Goal: Task Accomplishment & Management: Manage account settings

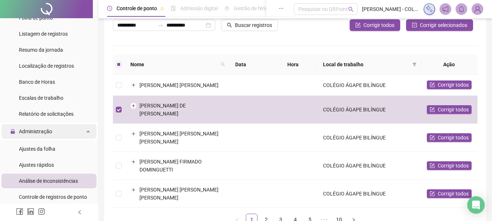
scroll to position [219, 0]
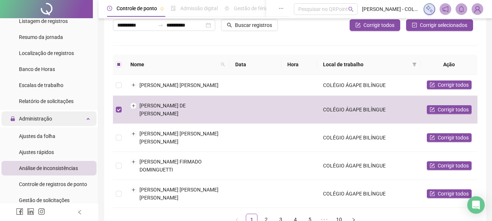
click at [43, 120] on span "Administração" at bounding box center [35, 119] width 33 height 6
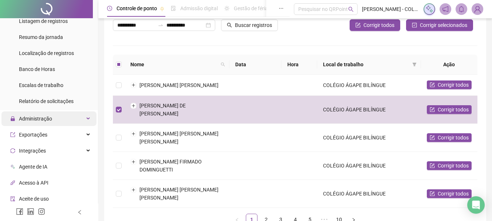
click at [43, 120] on span "Administração" at bounding box center [35, 119] width 33 height 6
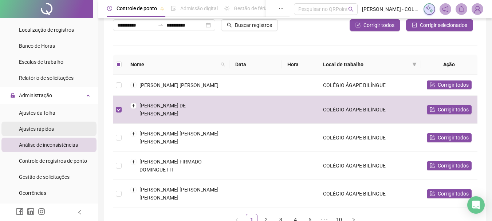
scroll to position [255, 0]
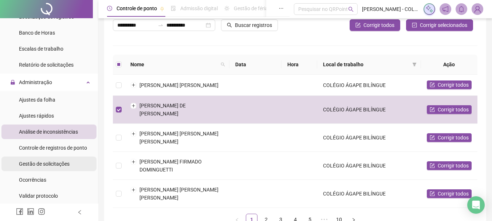
click at [42, 166] on span "Gestão de solicitações" at bounding box center [44, 164] width 51 height 6
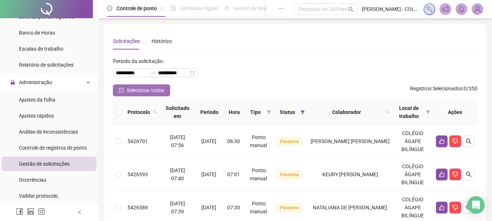
click at [149, 89] on span "Selecionar todos" at bounding box center [146, 90] width 38 height 8
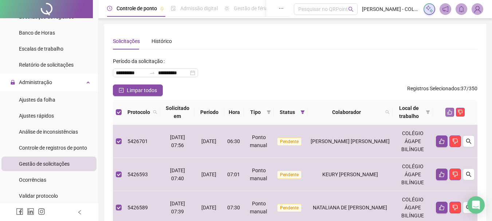
click at [447, 111] on icon "like" at bounding box center [449, 112] width 5 height 5
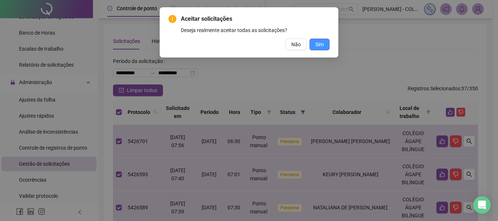
click at [321, 41] on span "Sim" at bounding box center [319, 44] width 8 height 8
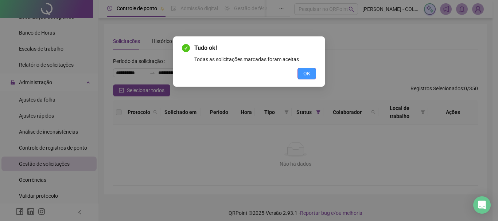
click at [311, 71] on button "OK" at bounding box center [306, 74] width 19 height 12
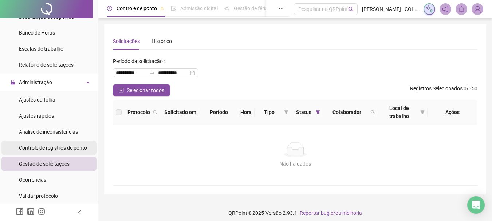
click at [75, 145] on span "Controle de registros de ponto" at bounding box center [53, 148] width 68 height 6
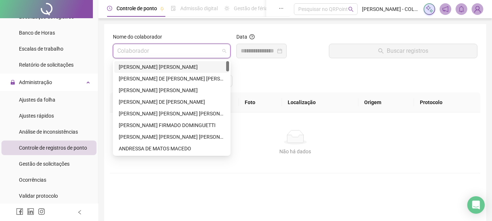
click at [154, 51] on input "search" at bounding box center [168, 51] width 102 height 14
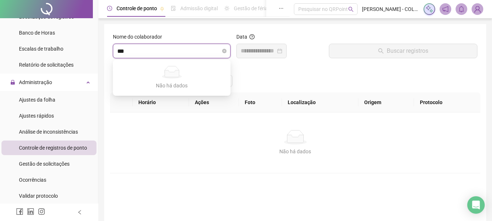
type input "**"
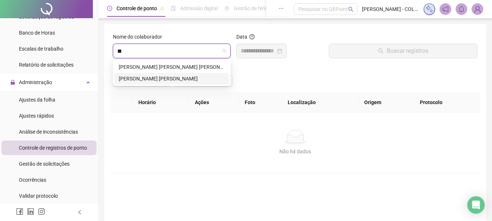
click at [159, 78] on div "[PERSON_NAME] [PERSON_NAME]" at bounding box center [172, 79] width 106 height 8
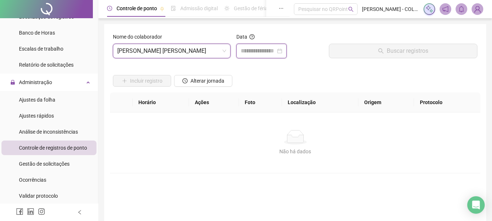
click at [248, 52] on input at bounding box center [258, 51] width 35 height 9
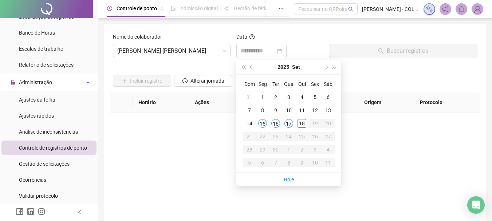
click at [291, 124] on div "17" at bounding box center [288, 123] width 9 height 9
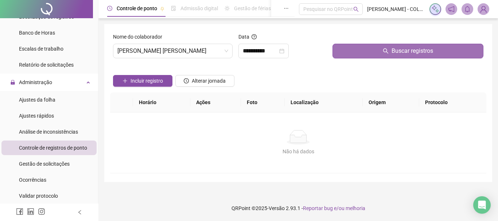
click at [352, 50] on button "Buscar registros" at bounding box center [407, 51] width 151 height 15
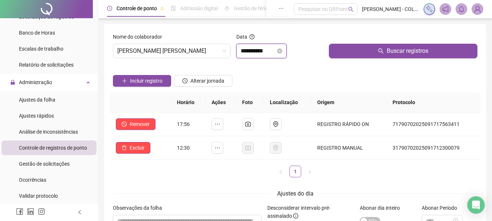
click at [272, 54] on input "**********" at bounding box center [258, 51] width 35 height 9
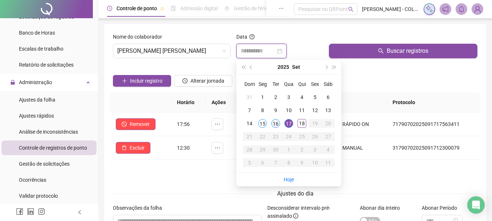
type input "**********"
click at [279, 123] on div "16" at bounding box center [275, 123] width 9 height 9
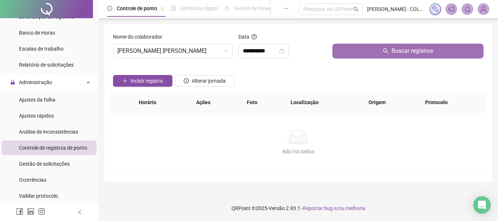
click at [354, 50] on button "Buscar registros" at bounding box center [407, 51] width 151 height 15
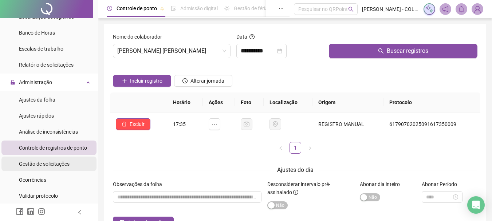
click at [52, 162] on span "Gestão de solicitações" at bounding box center [44, 164] width 51 height 6
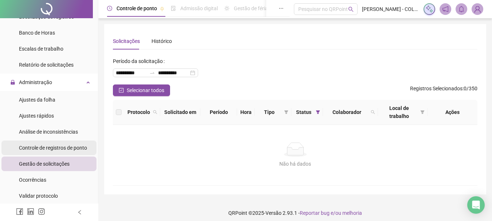
click at [65, 146] on span "Controle de registros de ponto" at bounding box center [53, 148] width 68 height 6
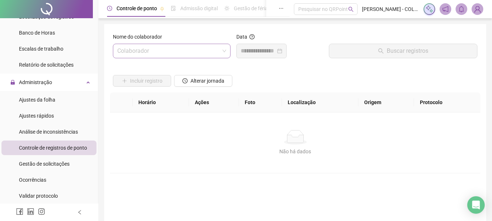
click at [160, 50] on input "search" at bounding box center [168, 51] width 102 height 14
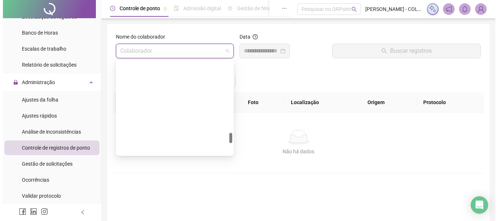
scroll to position [656, 0]
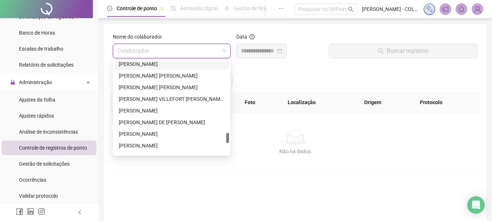
click at [152, 63] on div "[PERSON_NAME]" at bounding box center [172, 64] width 106 height 8
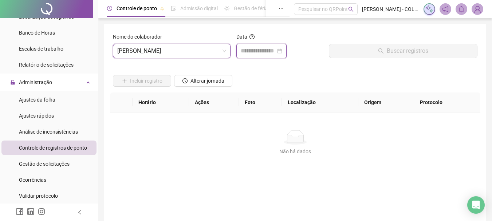
click at [253, 51] on input at bounding box center [258, 51] width 35 height 9
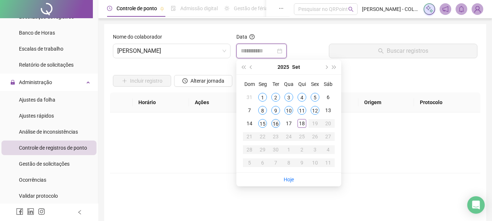
type input "**********"
click at [275, 124] on div "16" at bounding box center [275, 123] width 9 height 9
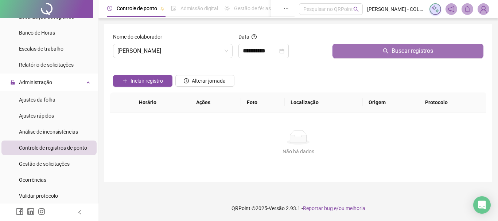
click at [356, 51] on button "Buscar registros" at bounding box center [407, 51] width 151 height 15
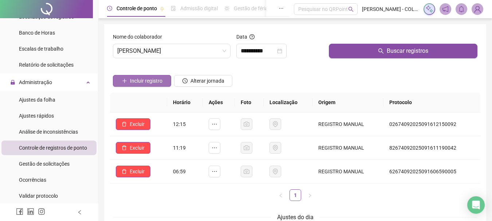
click at [148, 79] on span "Incluir registro" at bounding box center [146, 81] width 32 height 8
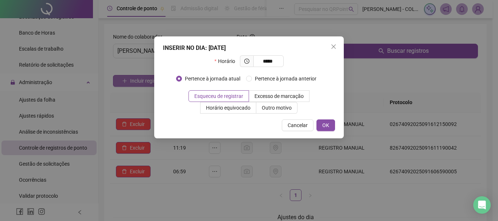
type input "*****"
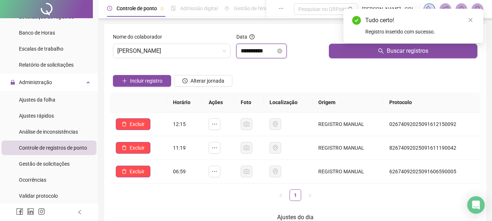
click at [262, 51] on input "**********" at bounding box center [258, 51] width 35 height 9
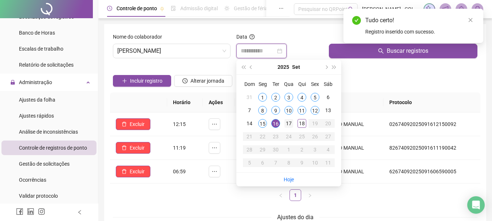
type input "**********"
click at [290, 124] on div "17" at bounding box center [288, 123] width 9 height 9
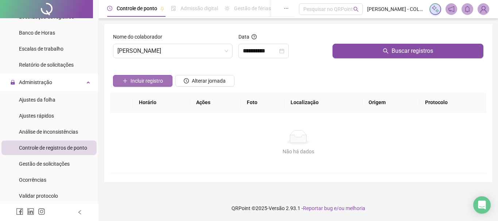
click at [149, 79] on span "Incluir registro" at bounding box center [146, 81] width 32 height 8
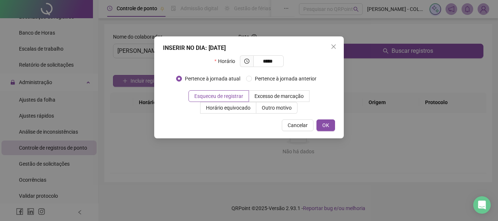
type input "*****"
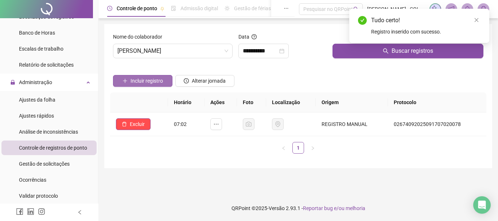
click at [149, 79] on span "Incluir registro" at bounding box center [146, 81] width 32 height 8
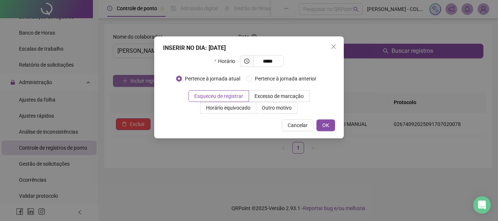
type input "*****"
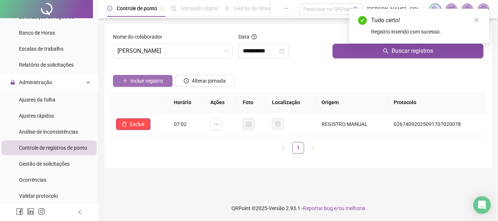
click at [113, 75] on button "Incluir registro" at bounding box center [142, 81] width 59 height 12
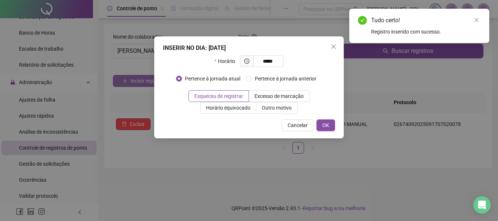
type input "*****"
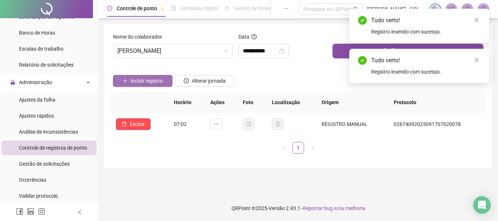
click at [113, 75] on button "Incluir registro" at bounding box center [142, 81] width 59 height 12
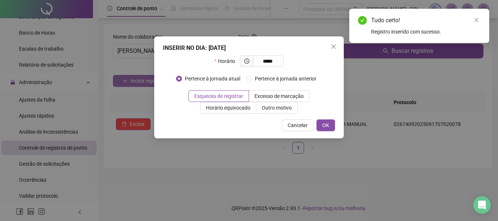
type input "*****"
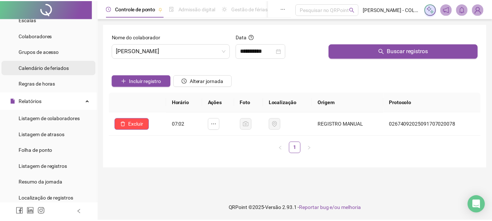
scroll to position [0, 0]
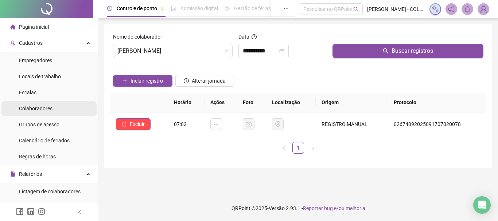
click at [40, 107] on span "Colaboradores" at bounding box center [36, 109] width 34 height 6
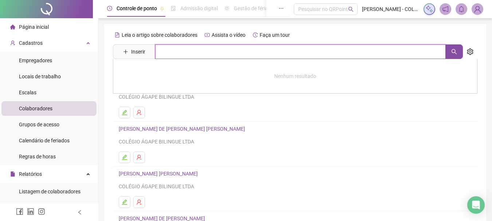
click at [169, 51] on input "text" at bounding box center [300, 51] width 291 height 15
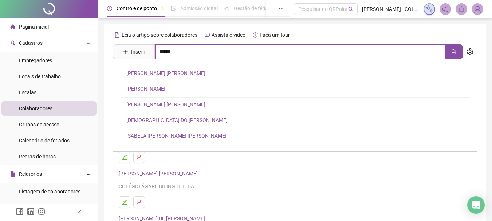
type input "*****"
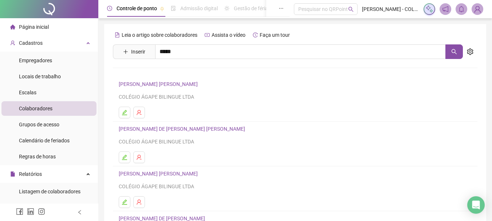
click at [174, 74] on link "ISTEFANIA [PERSON_NAME]" at bounding box center [158, 73] width 64 height 6
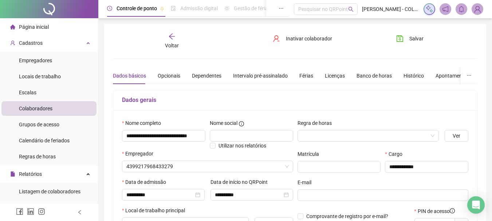
type input "*********"
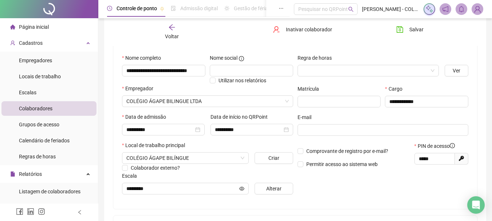
scroll to position [73, 0]
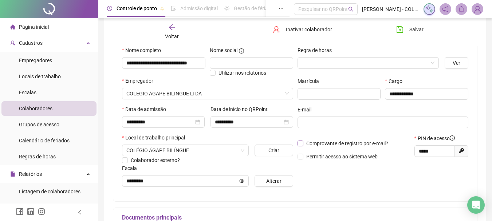
click at [336, 141] on span "Comprovante de registro por e-mail?" at bounding box center [347, 144] width 82 height 6
click at [334, 157] on span "Permitir acesso ao sistema web" at bounding box center [341, 157] width 71 height 6
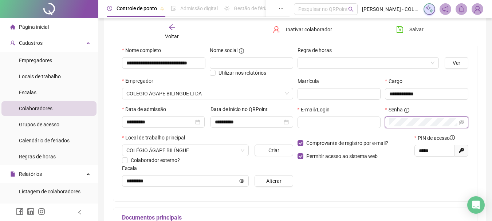
click at [383, 130] on div "Senha" at bounding box center [427, 120] width 88 height 28
click at [367, 129] on div at bounding box center [339, 131] width 83 height 6
click at [459, 121] on icon "eye-invisible" at bounding box center [461, 122] width 5 height 5
click at [416, 28] on span "Salvar" at bounding box center [416, 29] width 14 height 8
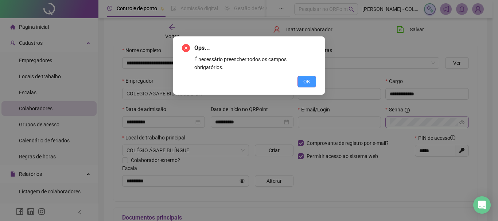
click at [311, 76] on button "OK" at bounding box center [306, 82] width 19 height 12
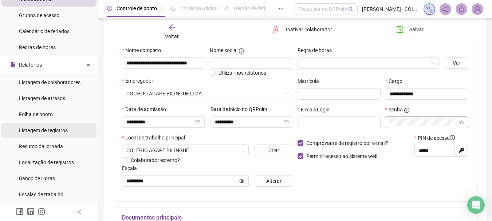
scroll to position [146, 0]
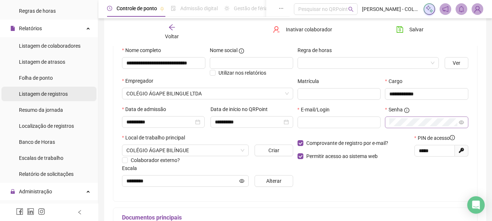
click at [54, 95] on span "Listagem de registros" at bounding box center [43, 94] width 49 height 6
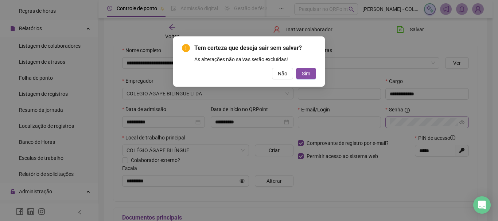
click at [263, 130] on div "Tem certeza que deseja sair sem salvar? As alterações não salvas serão excluída…" at bounding box center [249, 110] width 498 height 221
click at [282, 73] on span "Não" at bounding box center [282, 74] width 9 height 8
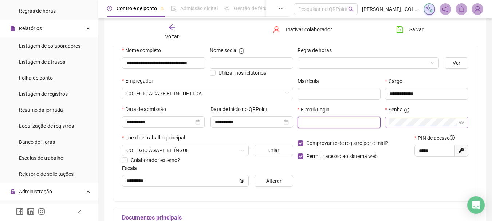
click at [327, 123] on input "text" at bounding box center [338, 122] width 73 height 8
paste input "**********"
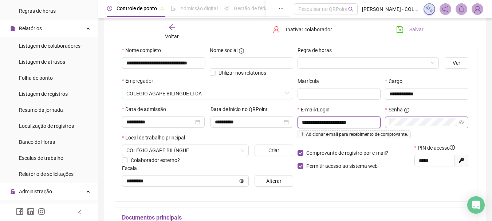
type input "**********"
click at [415, 29] on span "Salvar" at bounding box center [416, 29] width 14 height 8
click at [414, 28] on span "Salvar" at bounding box center [416, 29] width 14 height 8
click at [173, 26] on icon "arrow-left" at bounding box center [171, 27] width 7 height 7
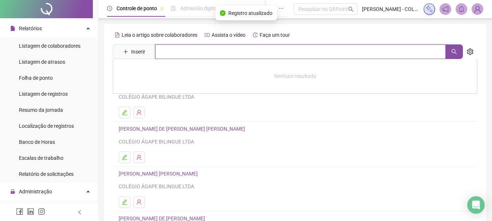
click at [168, 53] on input "text" at bounding box center [300, 51] width 291 height 15
type input "****"
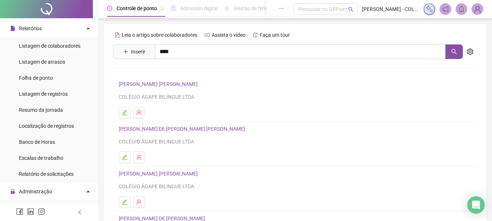
click at [165, 89] on link "[PERSON_NAME]" at bounding box center [145, 89] width 39 height 6
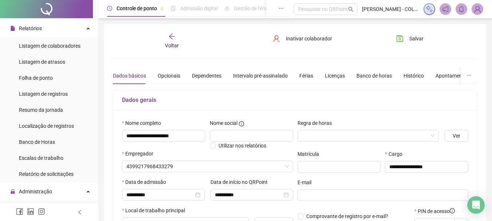
type input "**********"
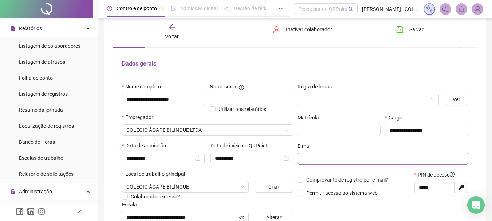
scroll to position [73, 0]
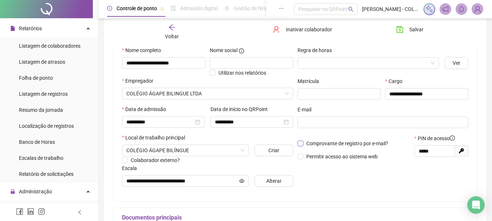
click at [335, 144] on span "Comprovante de registro por e-mail?" at bounding box center [347, 144] width 82 height 6
click at [335, 156] on span "Permitir acesso ao sistema web" at bounding box center [341, 157] width 71 height 6
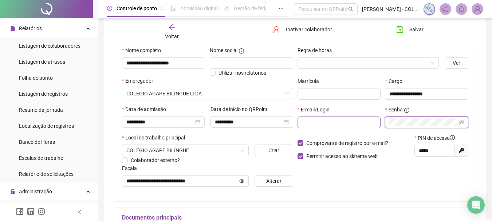
click at [378, 123] on div "E-mail/Login Senha" at bounding box center [383, 120] width 176 height 28
click at [310, 119] on input "text" at bounding box center [338, 122] width 73 height 8
paste input "**********"
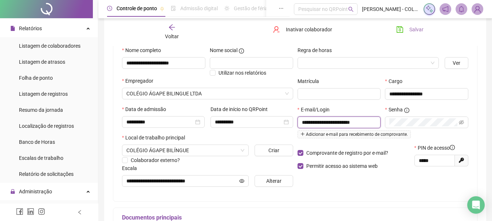
type input "**********"
click at [409, 27] on span "Salvar" at bounding box center [416, 29] width 14 height 8
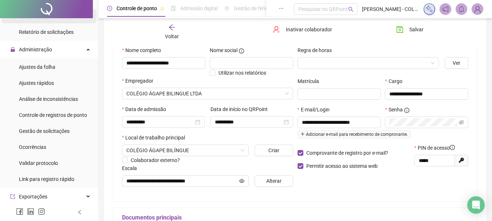
scroll to position [291, 0]
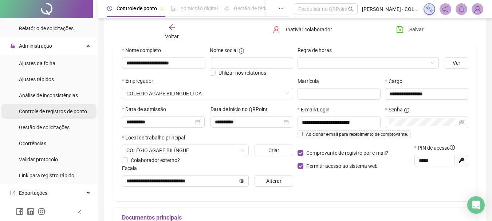
click at [54, 109] on span "Controle de registros de ponto" at bounding box center [53, 112] width 68 height 6
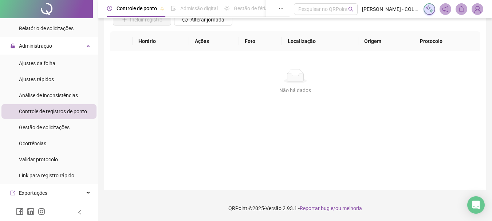
scroll to position [61, 0]
click at [48, 126] on span "Gestão de solicitações" at bounding box center [44, 128] width 51 height 6
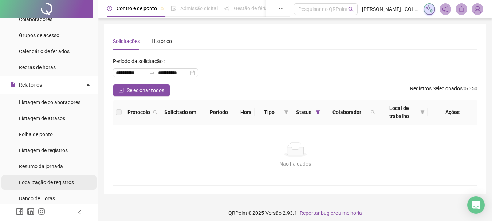
scroll to position [89, 0]
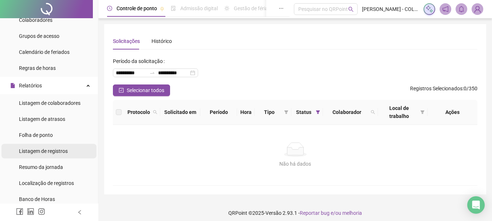
click at [41, 152] on span "Listagem de registros" at bounding box center [43, 151] width 49 height 6
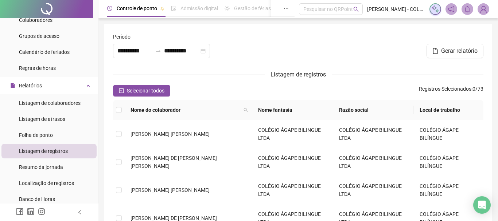
type input "**********"
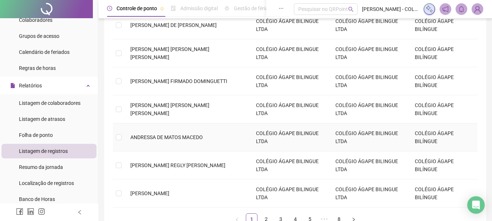
scroll to position [243, 0]
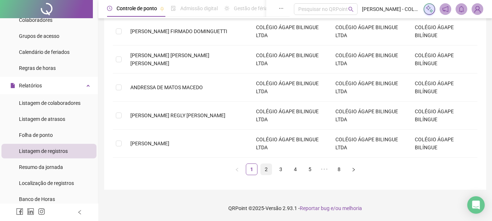
click at [266, 168] on link "2" at bounding box center [266, 169] width 11 height 11
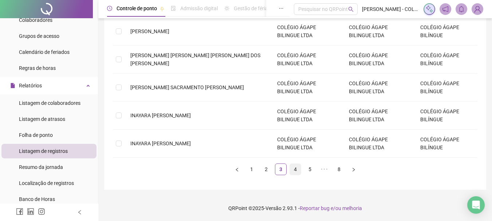
click at [293, 170] on link "4" at bounding box center [295, 169] width 11 height 11
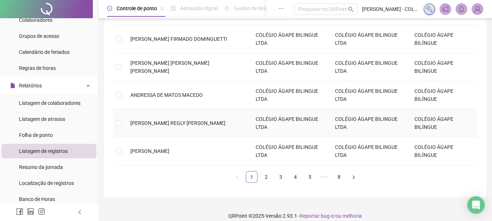
scroll to position [243, 0]
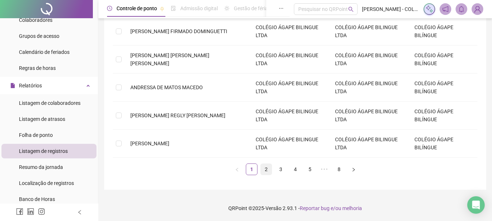
click at [266, 170] on link "2" at bounding box center [266, 169] width 11 height 11
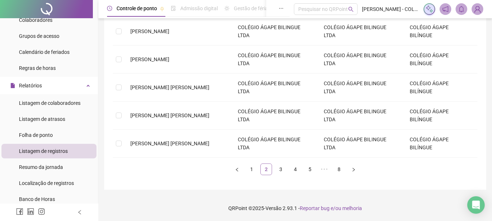
scroll to position [163, 0]
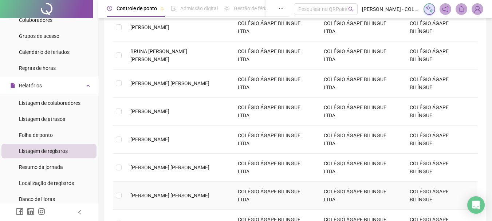
click at [197, 193] on span "[PERSON_NAME] [PERSON_NAME]" at bounding box center [169, 196] width 79 height 6
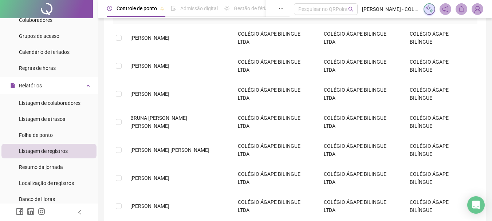
scroll to position [0, 0]
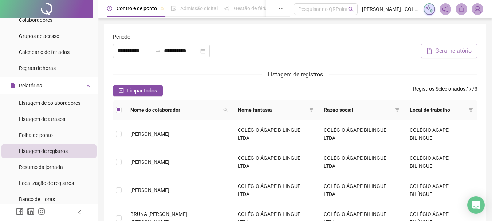
click at [447, 51] on span "Gerar relatório" at bounding box center [453, 51] width 36 height 9
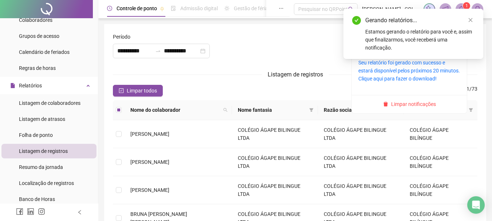
click at [462, 5] on span at bounding box center [462, 9] width 12 height 12
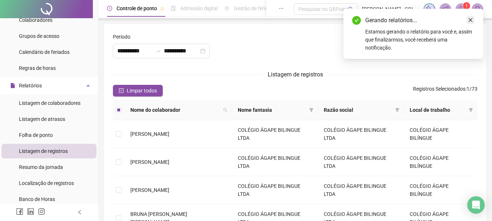
click at [471, 18] on icon "close" at bounding box center [470, 19] width 5 height 5
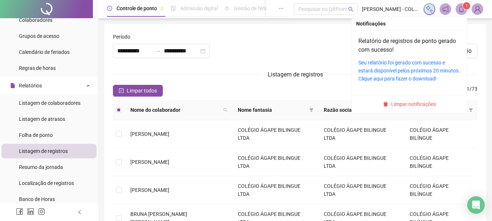
click at [415, 67] on div "Seu relatório foi gerado com sucesso e estará disponível pelos próximos 20 minu…" at bounding box center [409, 71] width 102 height 24
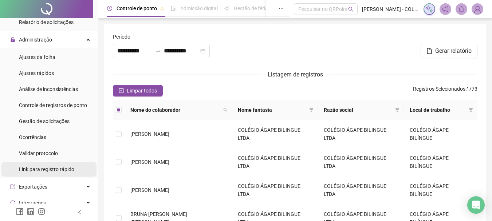
scroll to position [307, 0]
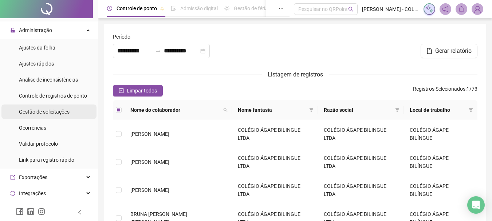
click at [43, 110] on span "Gestão de solicitações" at bounding box center [44, 112] width 51 height 6
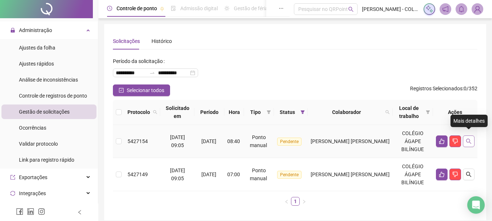
click at [471, 138] on icon "search" at bounding box center [469, 141] width 6 height 6
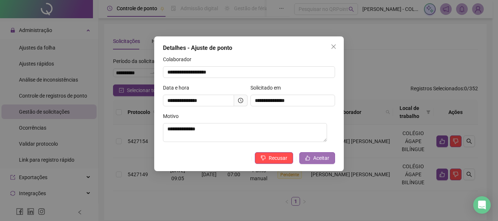
click at [321, 158] on span "Aceitar" at bounding box center [321, 158] width 16 height 8
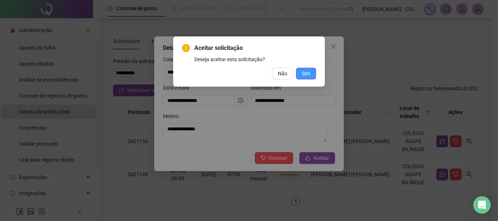
click at [307, 71] on span "Sim" at bounding box center [306, 74] width 8 height 8
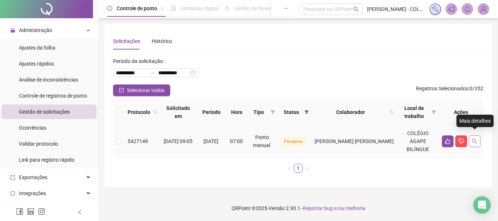
click at [472, 138] on icon "search" at bounding box center [474, 141] width 6 height 6
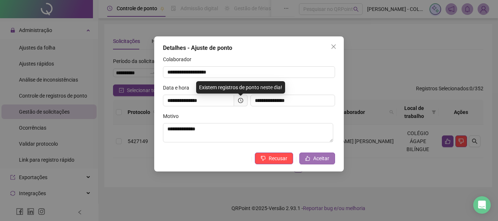
click at [320, 159] on span "Aceitar" at bounding box center [321, 158] width 16 height 8
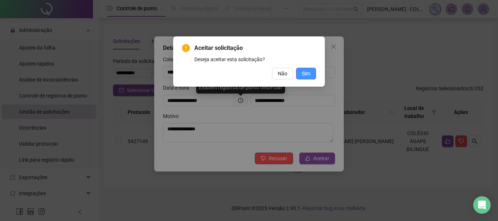
click at [306, 75] on span "Sim" at bounding box center [306, 74] width 8 height 8
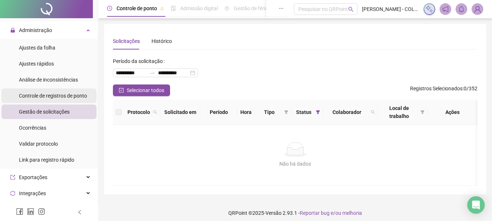
click at [64, 95] on span "Controle de registros de ponto" at bounding box center [53, 96] width 68 height 6
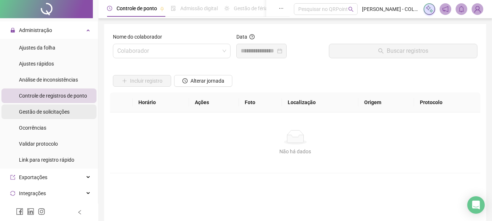
click at [57, 111] on span "Gestão de solicitações" at bounding box center [44, 112] width 51 height 6
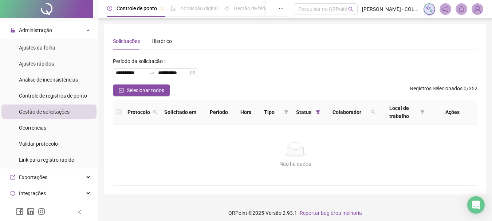
scroll to position [416, 0]
